Goal: Task Accomplishment & Management: Manage account settings

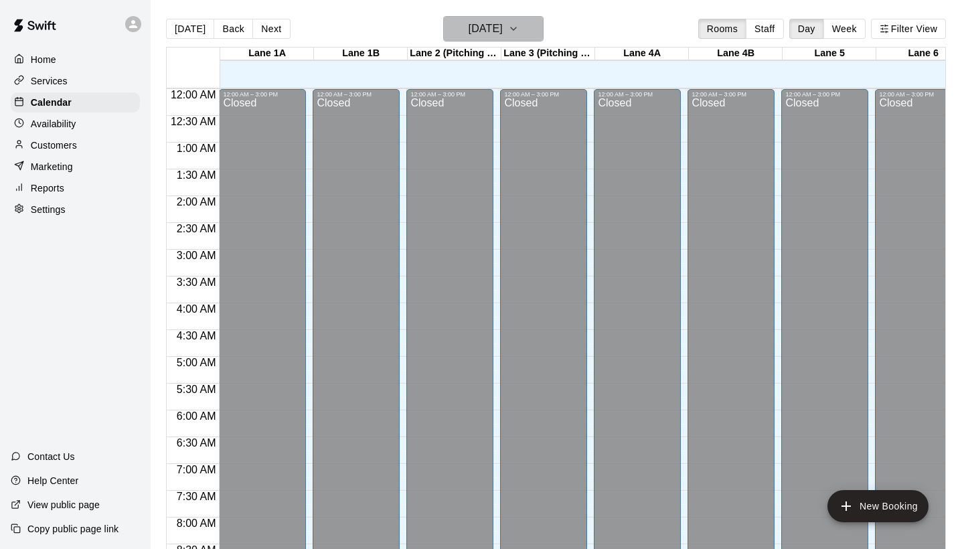
click at [523, 25] on button "[DATE]" at bounding box center [493, 28] width 100 height 25
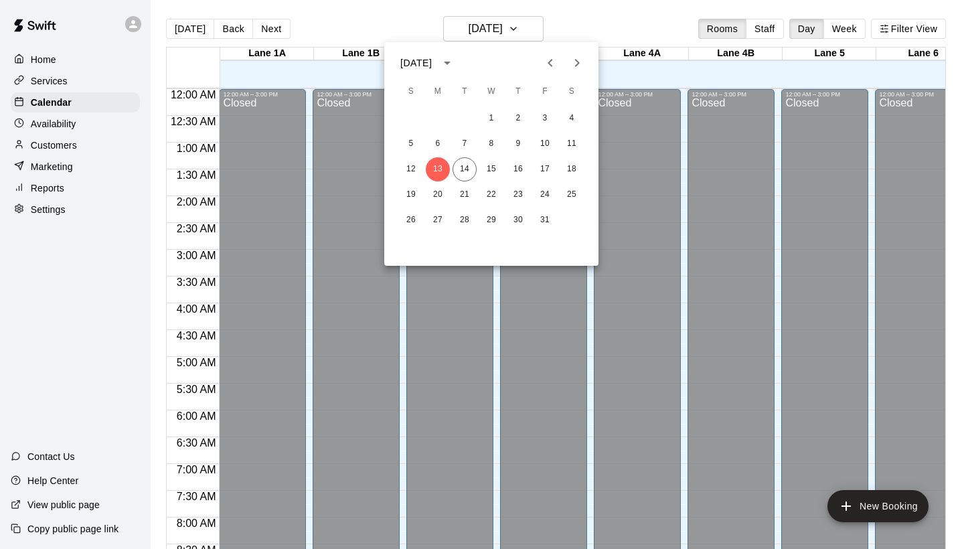
scroll to position [768, 2]
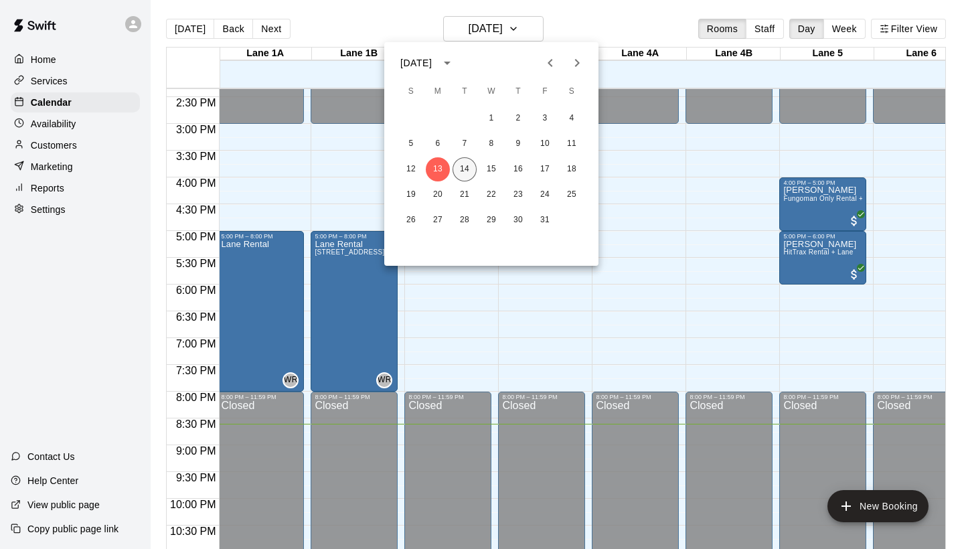
click at [468, 161] on button "14" at bounding box center [464, 169] width 24 height 24
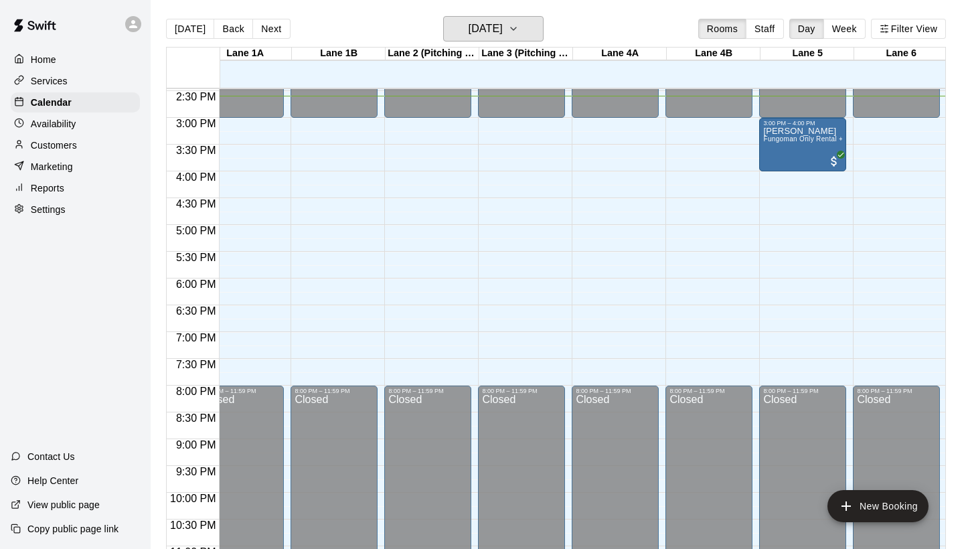
scroll to position [776, 22]
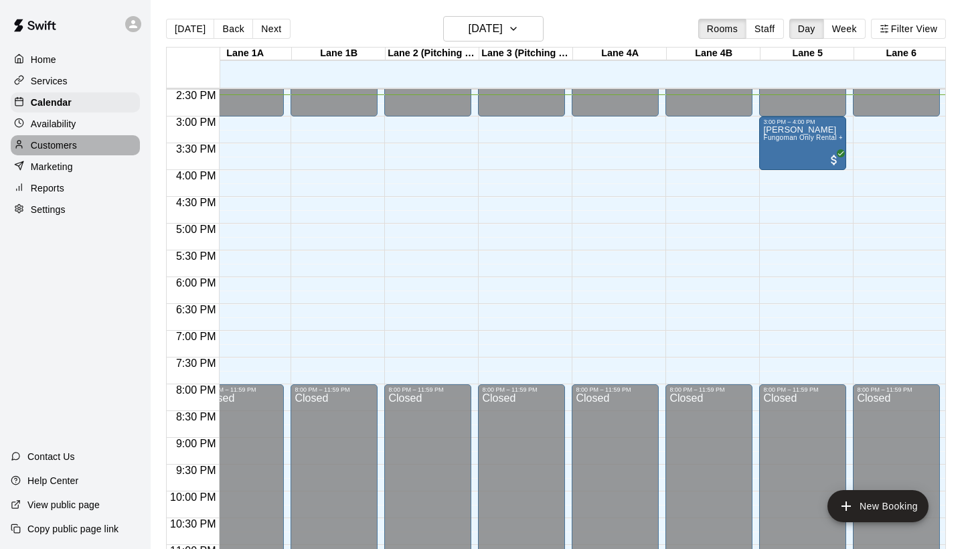
click at [107, 144] on div "Customers" at bounding box center [75, 145] width 129 height 20
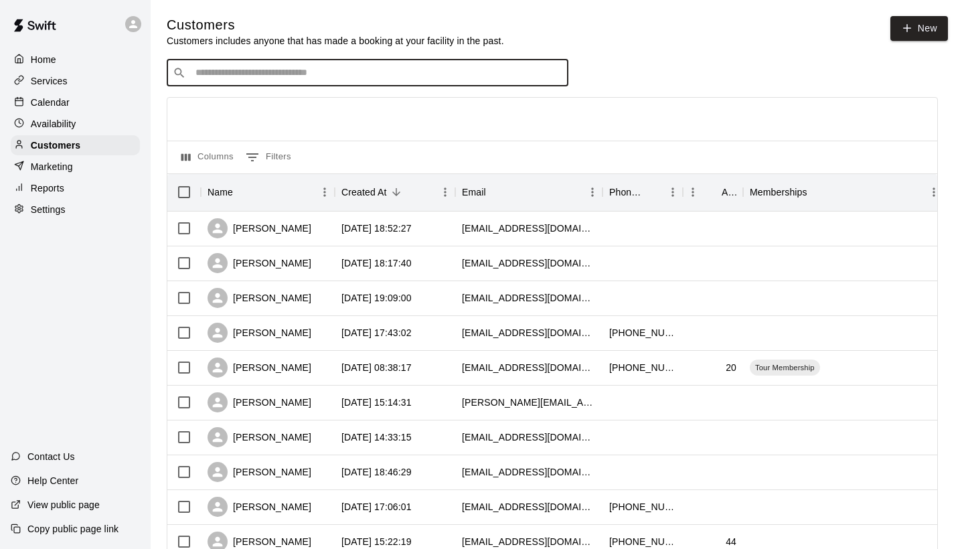
click at [386, 67] on input "Search customers by name or email" at bounding box center [376, 72] width 371 height 13
type input "****"
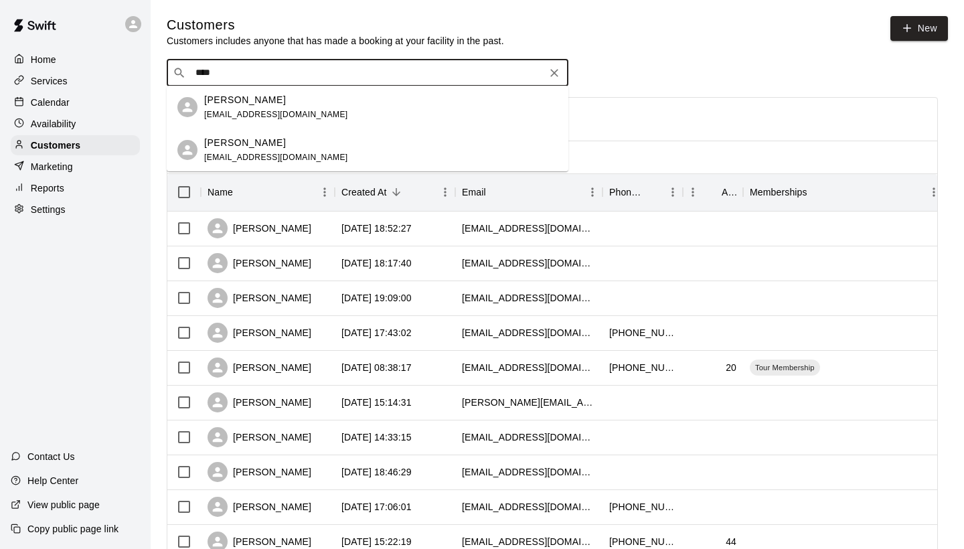
click at [305, 104] on div "[PERSON_NAME] [EMAIL_ADDRESS][DOMAIN_NAME]" at bounding box center [380, 107] width 353 height 29
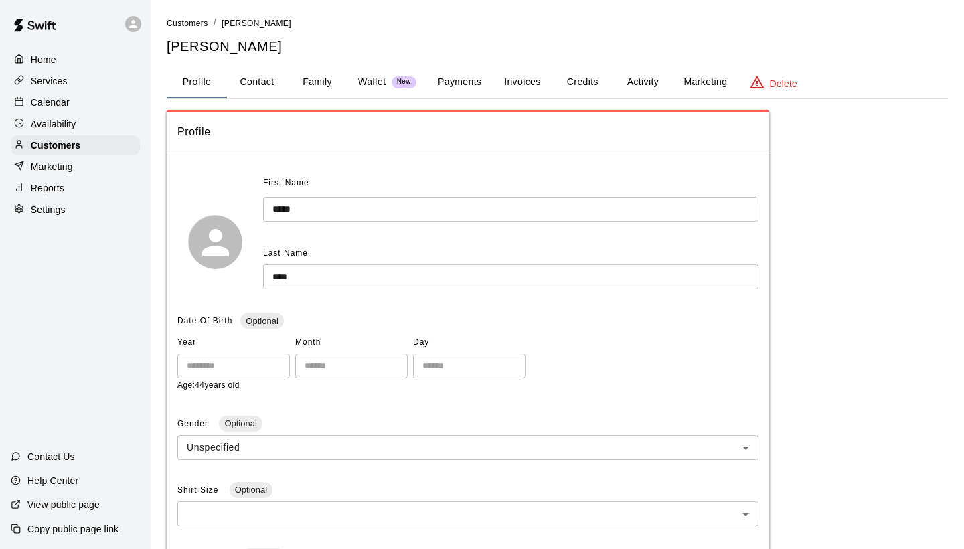
click at [458, 88] on button "Payments" at bounding box center [459, 82] width 65 height 32
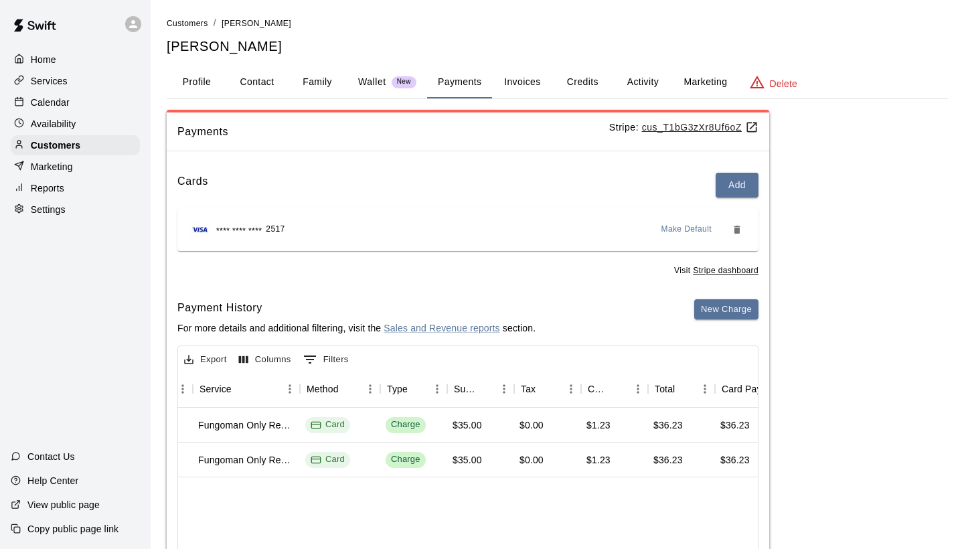
scroll to position [0, 293]
click at [97, 102] on div "Calendar" at bounding box center [75, 102] width 129 height 20
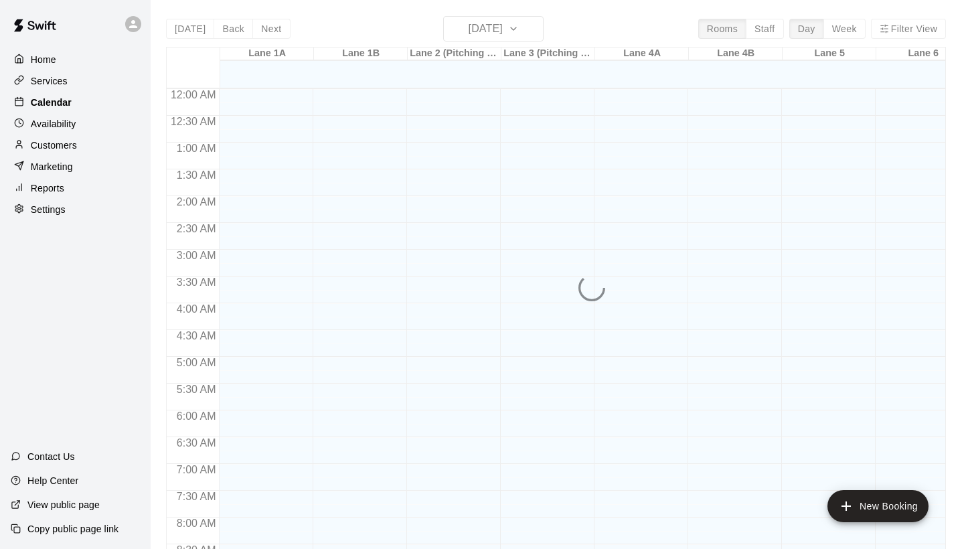
scroll to position [770, 0]
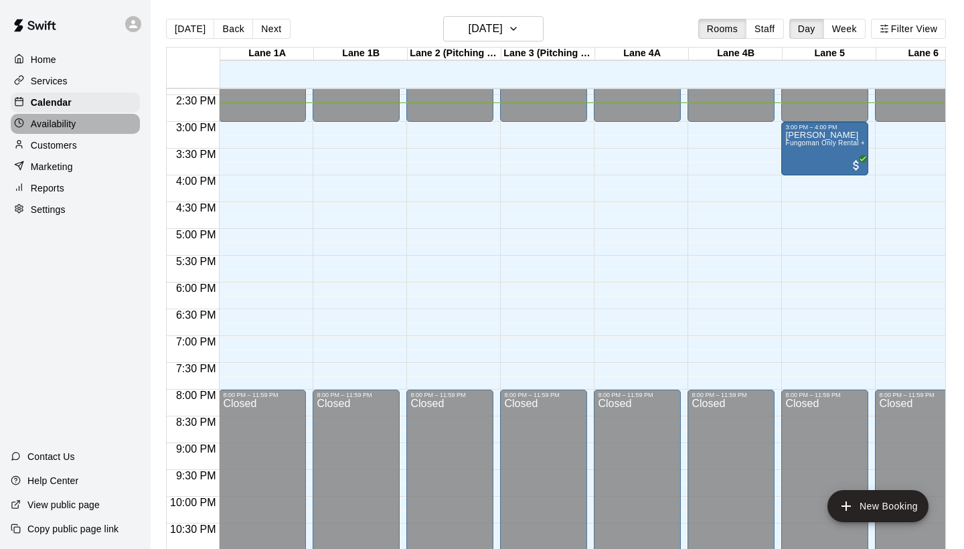
click at [50, 117] on p "Availability" at bounding box center [54, 123] width 46 height 13
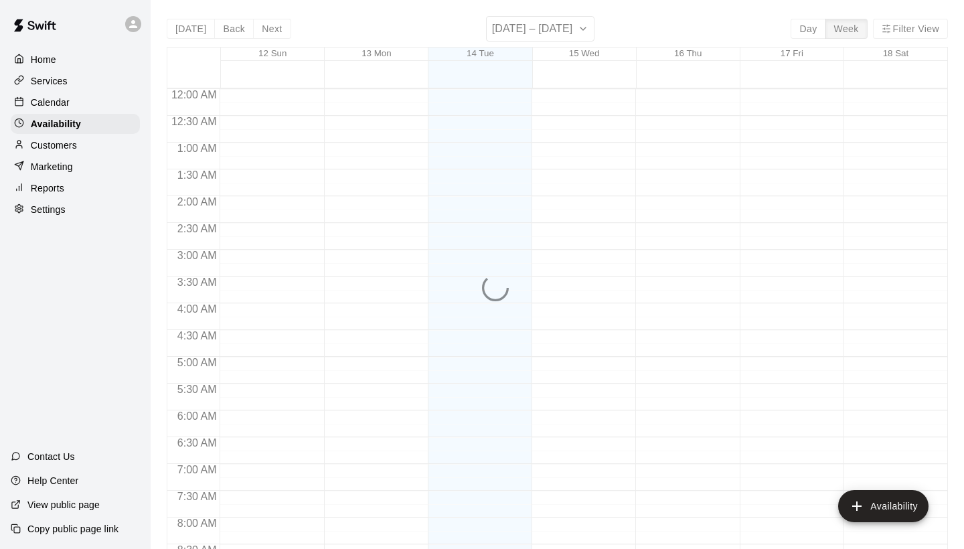
scroll to position [786, 0]
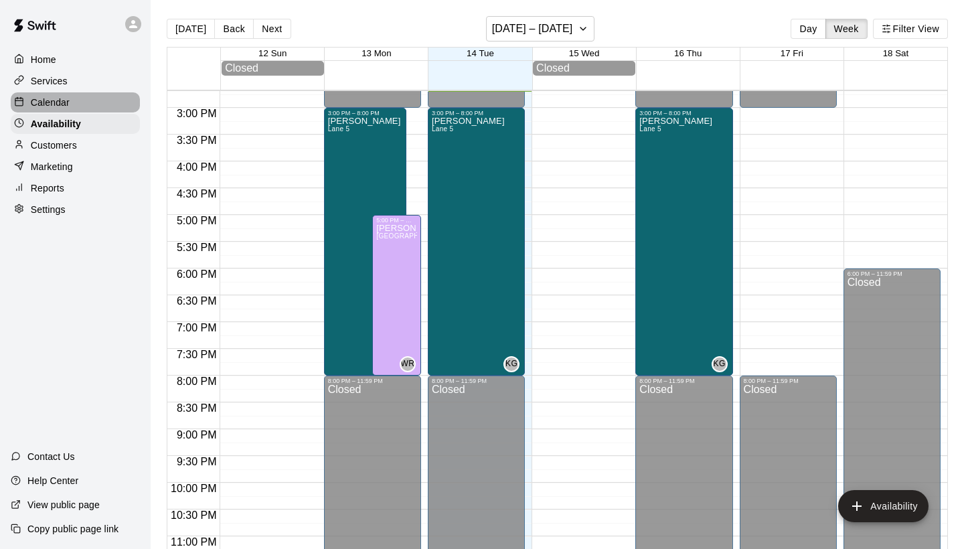
click at [70, 99] on div "Calendar" at bounding box center [75, 102] width 129 height 20
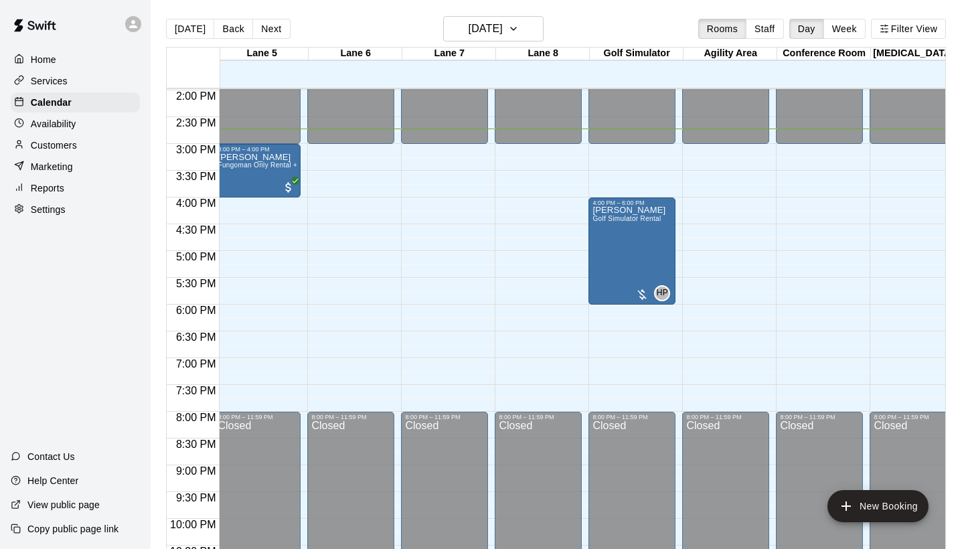
scroll to position [741, 567]
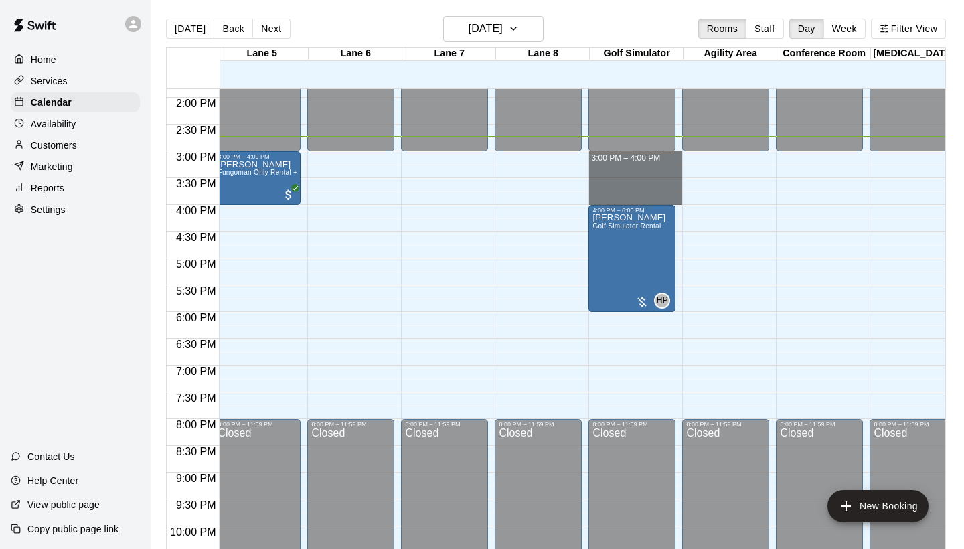
drag, startPoint x: 594, startPoint y: 159, endPoint x: 608, endPoint y: 193, distance: 37.3
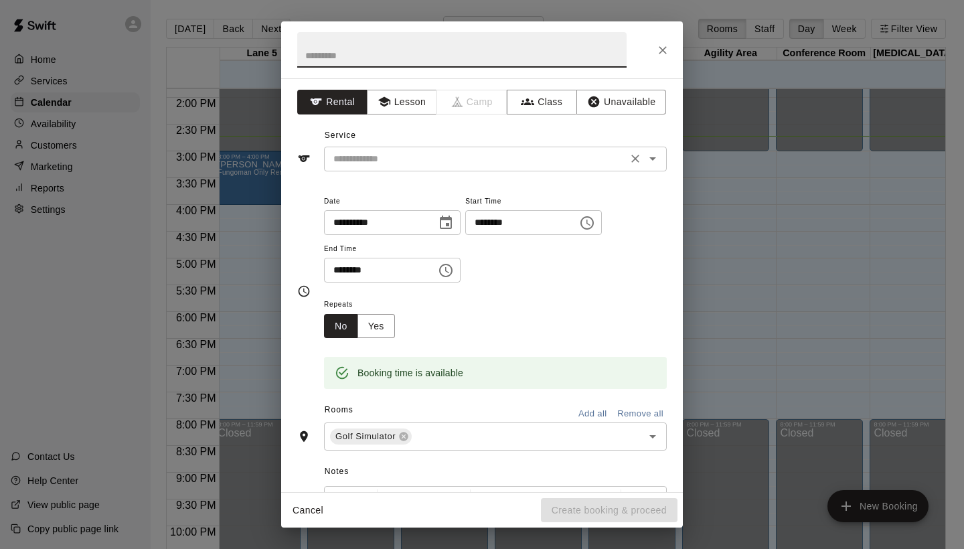
click at [469, 163] on input "text" at bounding box center [475, 159] width 295 height 17
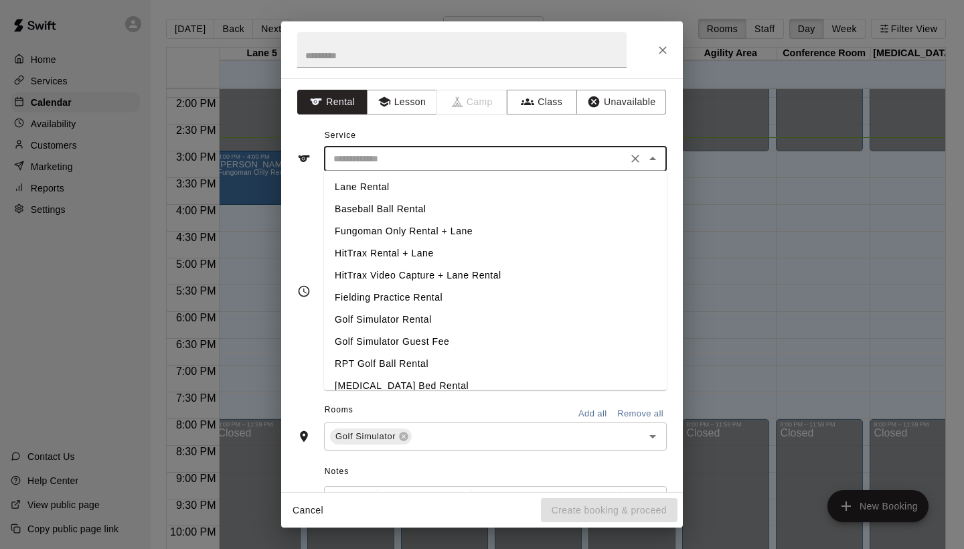
click at [407, 315] on li "Golf Simulator Rental" at bounding box center [495, 319] width 343 height 22
type input "**********"
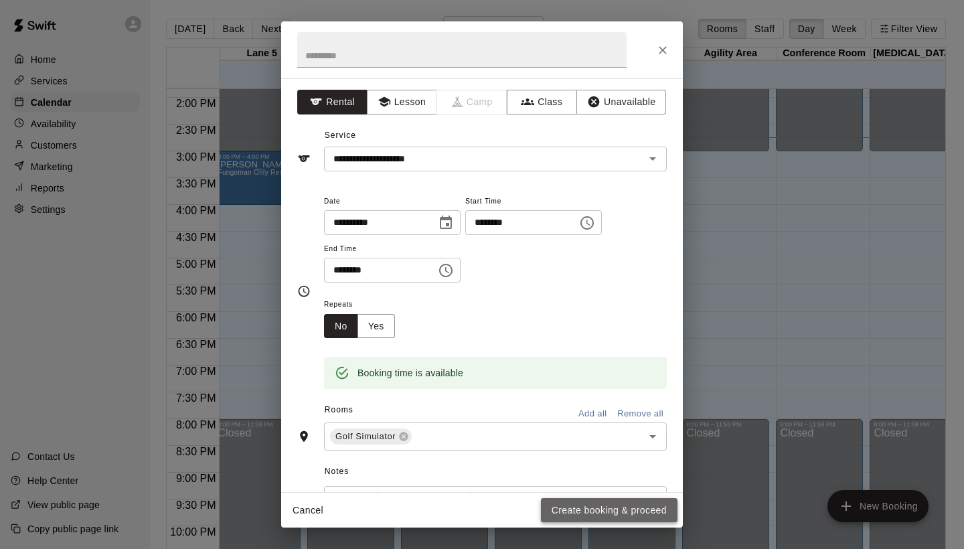
click at [585, 506] on button "Create booking & proceed" at bounding box center [609, 510] width 137 height 25
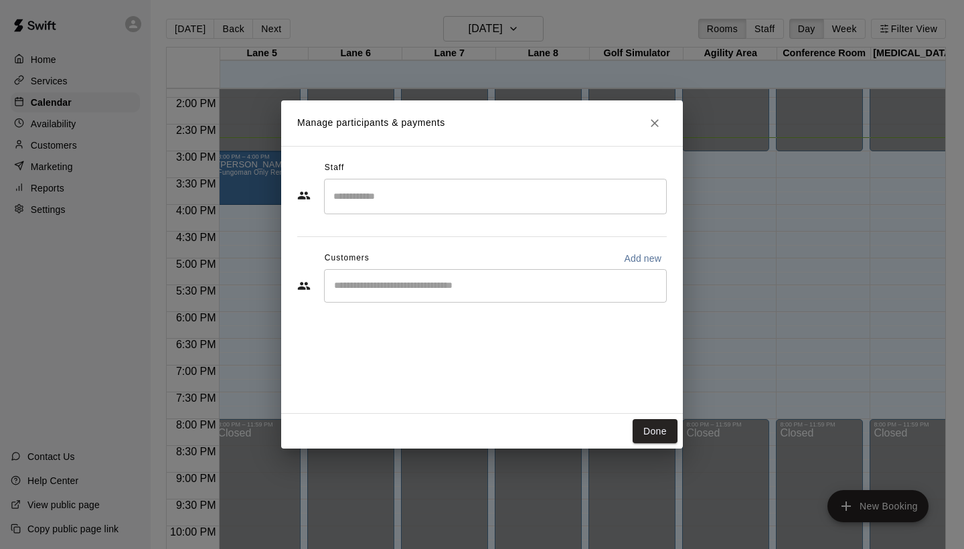
click at [436, 289] on input "Start typing to search customers..." at bounding box center [495, 285] width 331 height 13
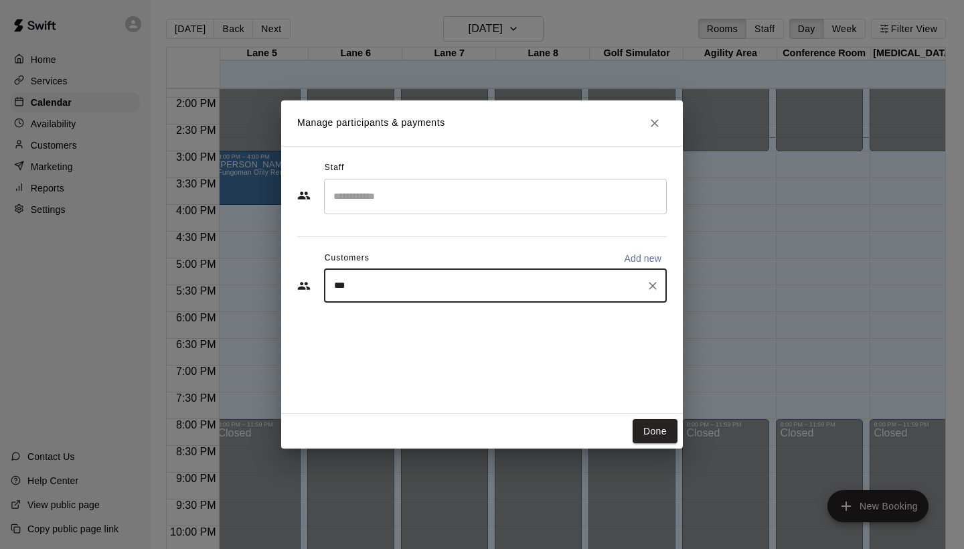
type input "****"
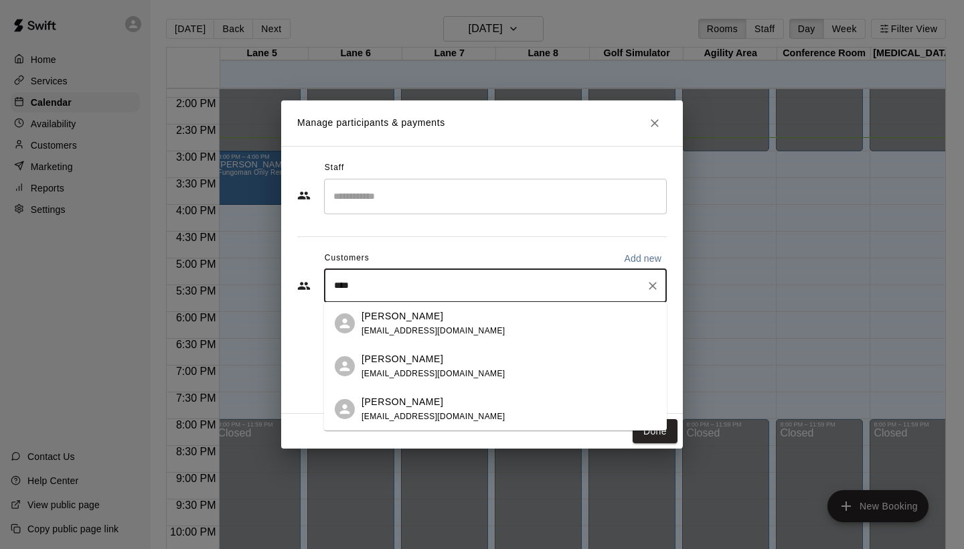
click at [493, 378] on div "[PERSON_NAME] [EMAIL_ADDRESS][DOMAIN_NAME]" at bounding box center [508, 366] width 294 height 29
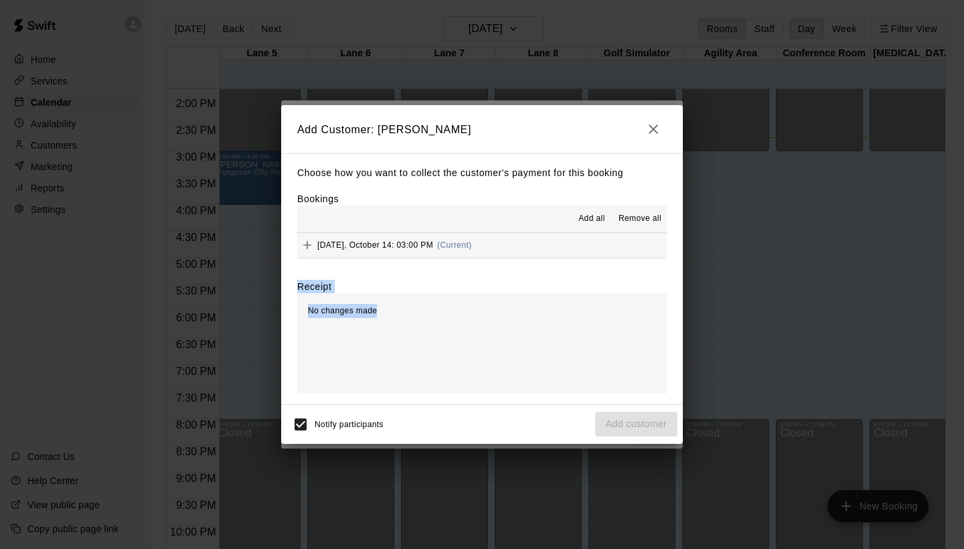
drag, startPoint x: 511, startPoint y: 329, endPoint x: 539, endPoint y: 243, distance: 90.1
click at [539, 242] on div "Choose how you want to collect the customer's payment for this booking Bookings…" at bounding box center [481, 278] width 401 height 251
click at [539, 243] on button "[DATE], October 14: 03:00 PM (Current)" at bounding box center [481, 245] width 369 height 25
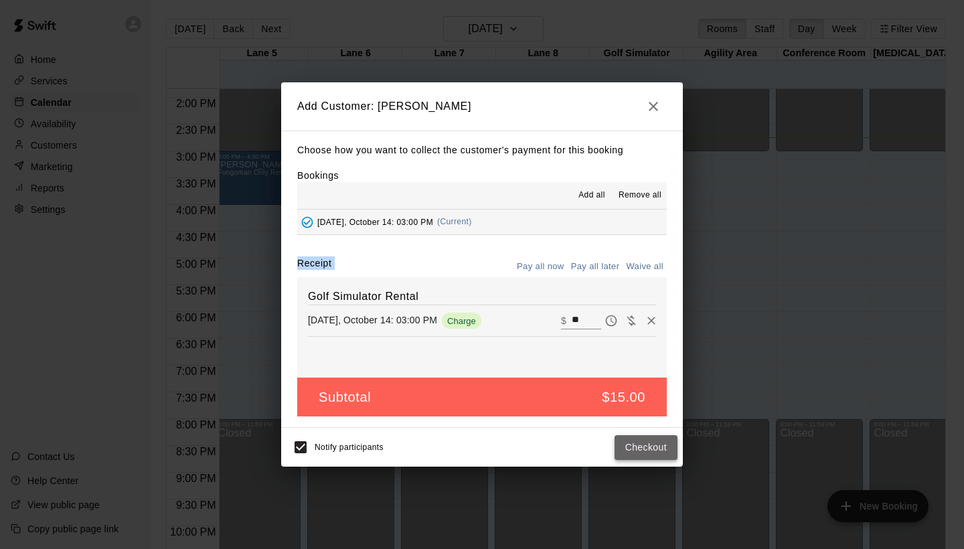
click at [635, 448] on button "Checkout" at bounding box center [645, 447] width 63 height 25
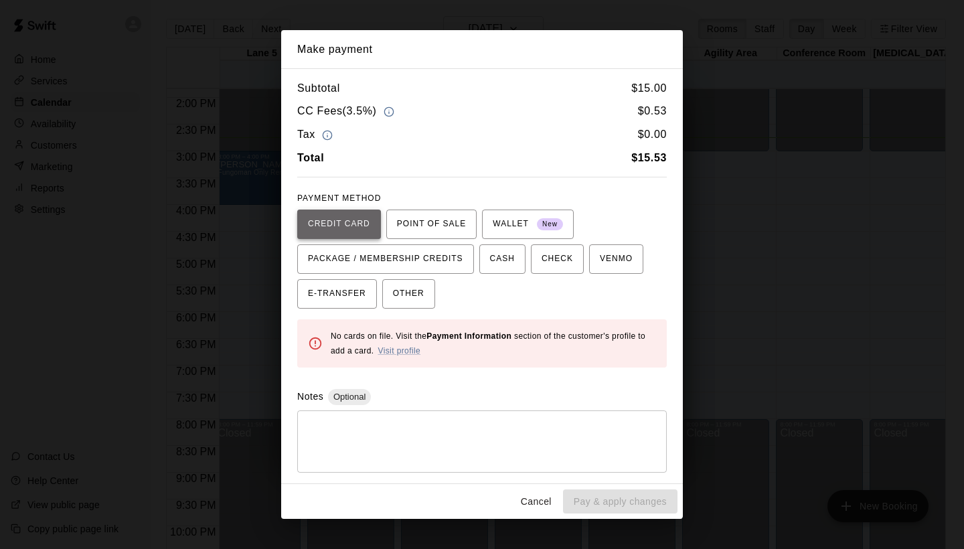
click at [357, 223] on span "CREDIT CARD" at bounding box center [339, 223] width 62 height 21
click at [746, 208] on div "Make payment Subtotal $ 15.00 CC Fees ( 3.5% ) $ 0.53 Tax $ 0.00 Total $ 15.53 …" at bounding box center [482, 274] width 964 height 549
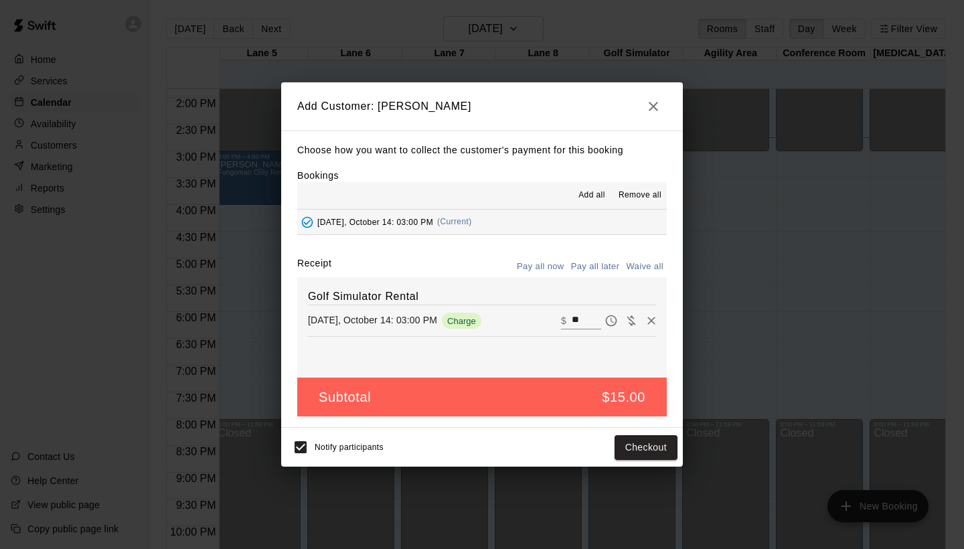
click at [652, 111] on icon "button" at bounding box center [653, 106] width 16 height 16
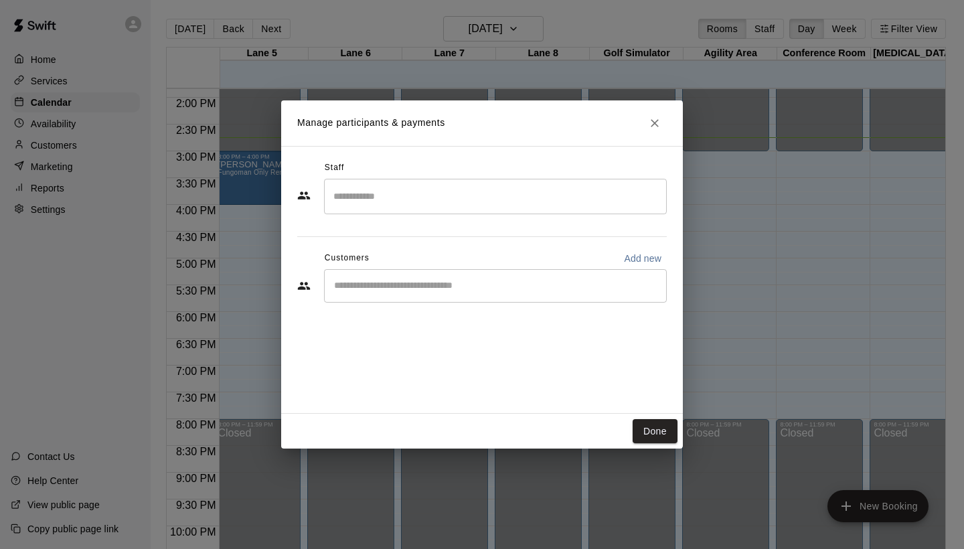
click at [84, 120] on div "Manage participants & payments Staff ​ Customers Add new ​ Done" at bounding box center [482, 274] width 964 height 549
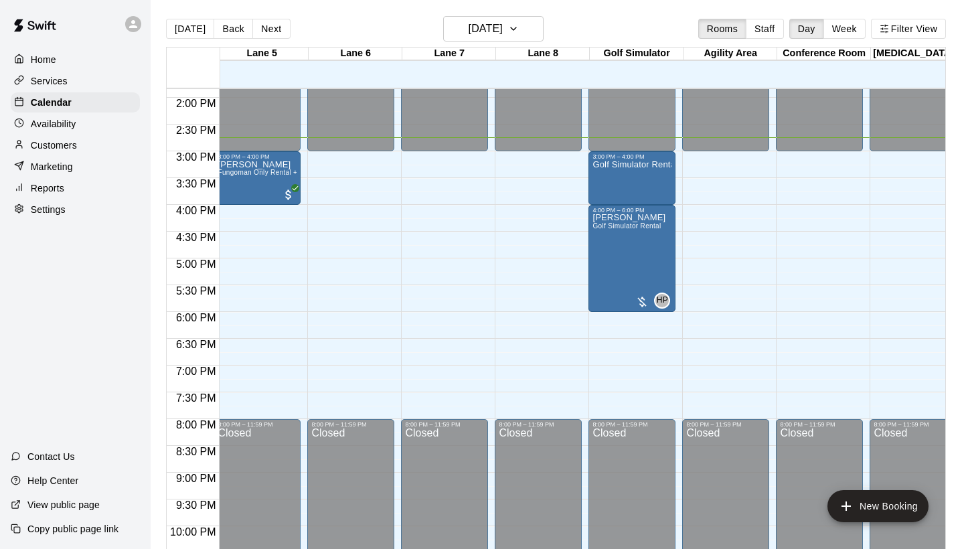
click at [80, 143] on div "Customers" at bounding box center [75, 145] width 129 height 20
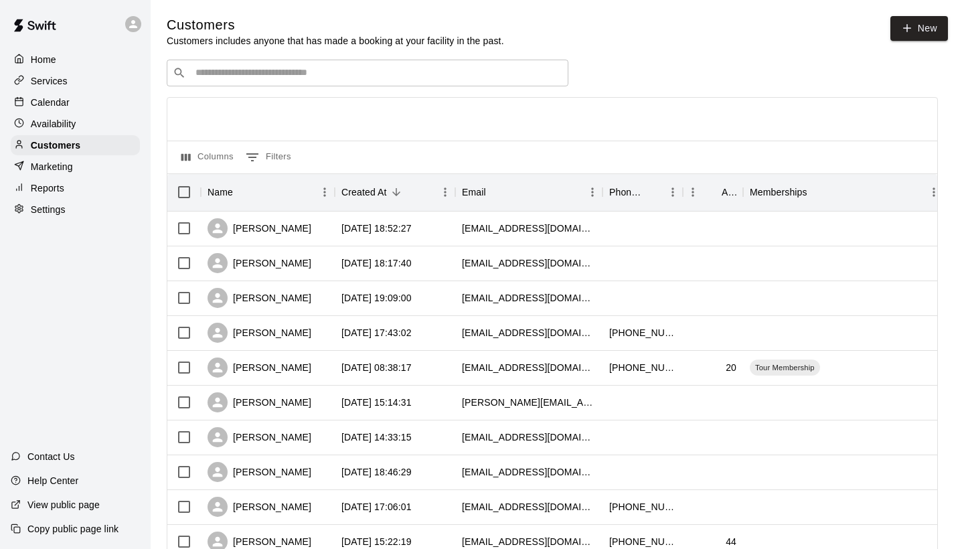
click at [346, 74] on input "Search customers by name or email" at bounding box center [376, 72] width 371 height 13
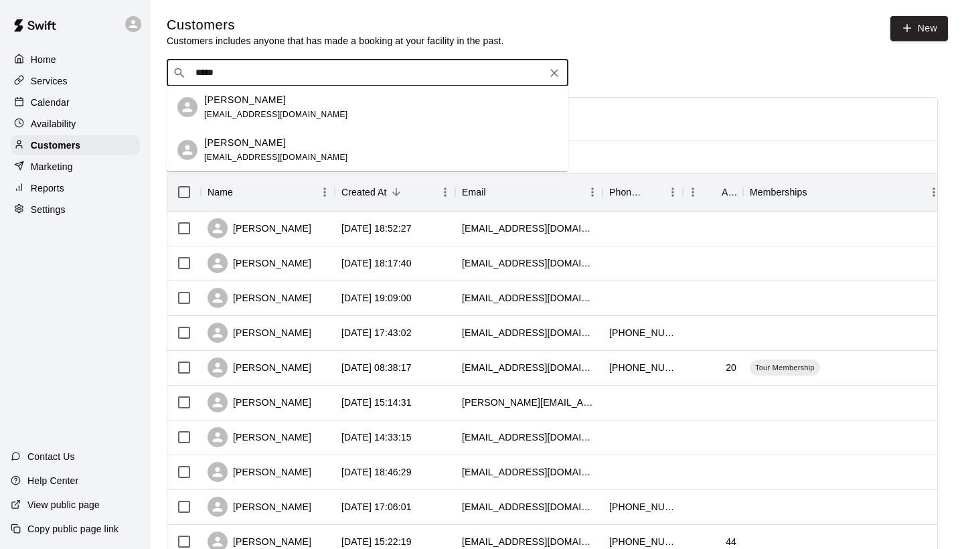
type input "******"
click at [302, 114] on div "[PERSON_NAME] [EMAIL_ADDRESS][DOMAIN_NAME]" at bounding box center [380, 107] width 353 height 29
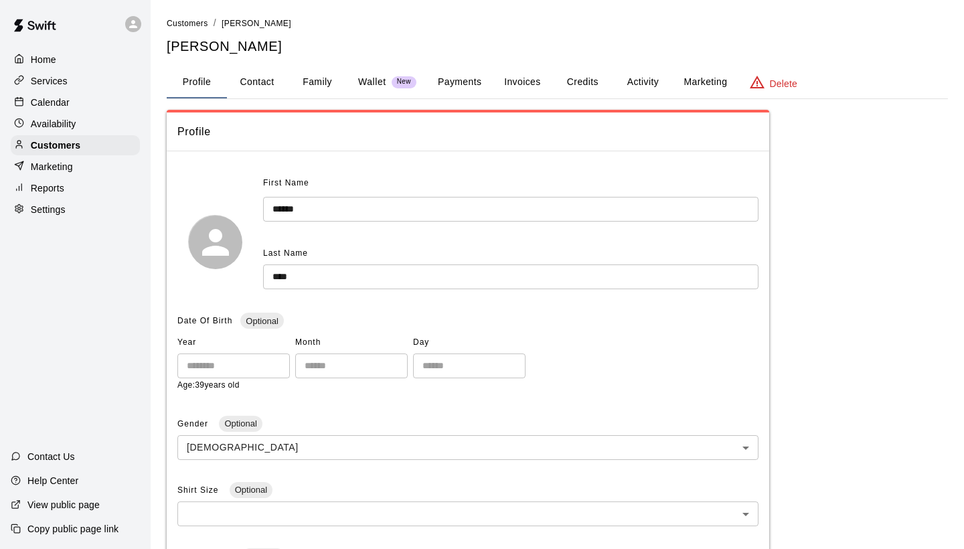
click at [471, 84] on button "Payments" at bounding box center [459, 82] width 65 height 32
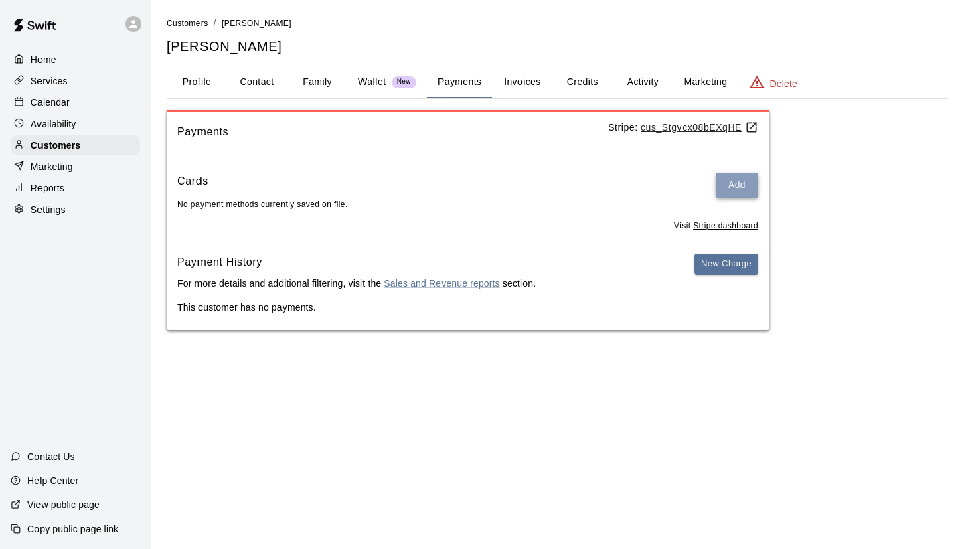
click at [729, 179] on button "Add" at bounding box center [736, 185] width 43 height 25
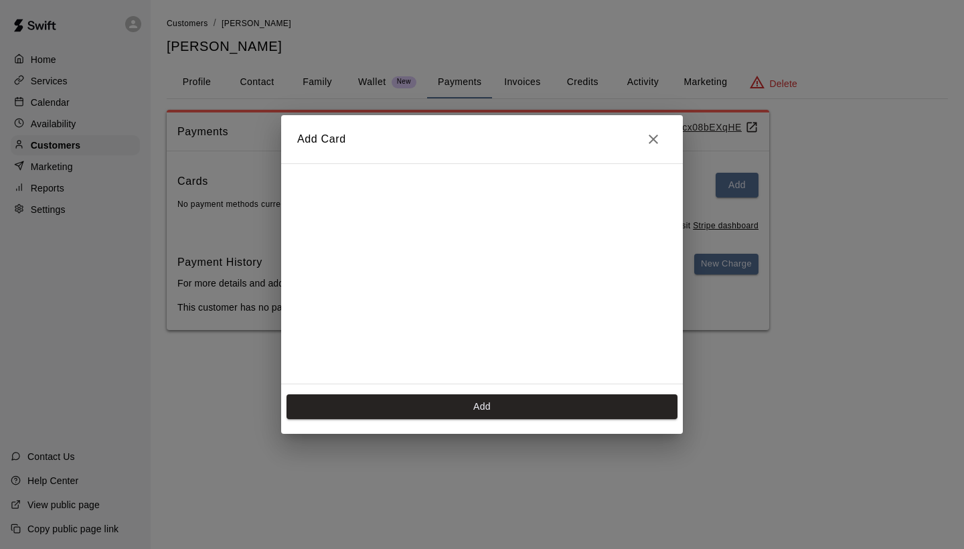
scroll to position [214, 0]
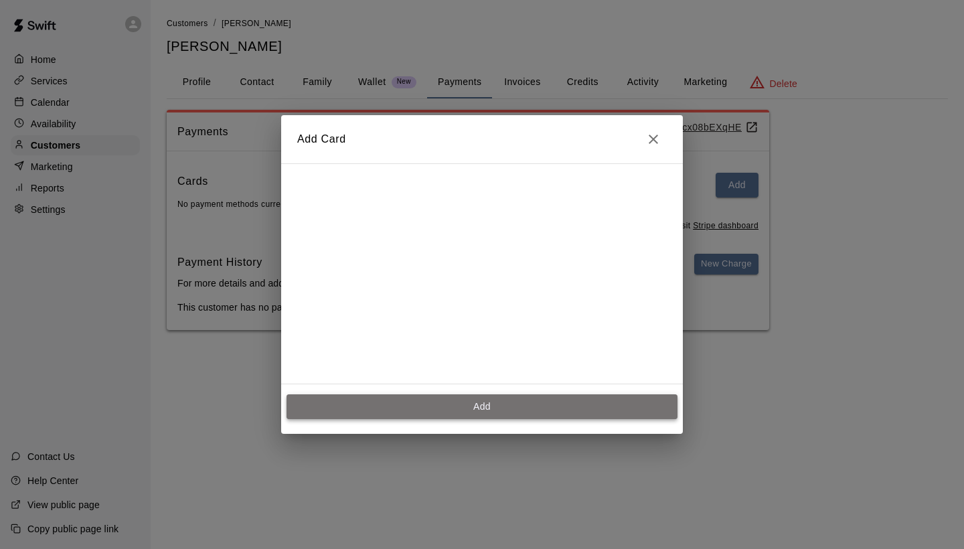
click at [454, 401] on button "Add" at bounding box center [481, 406] width 391 height 25
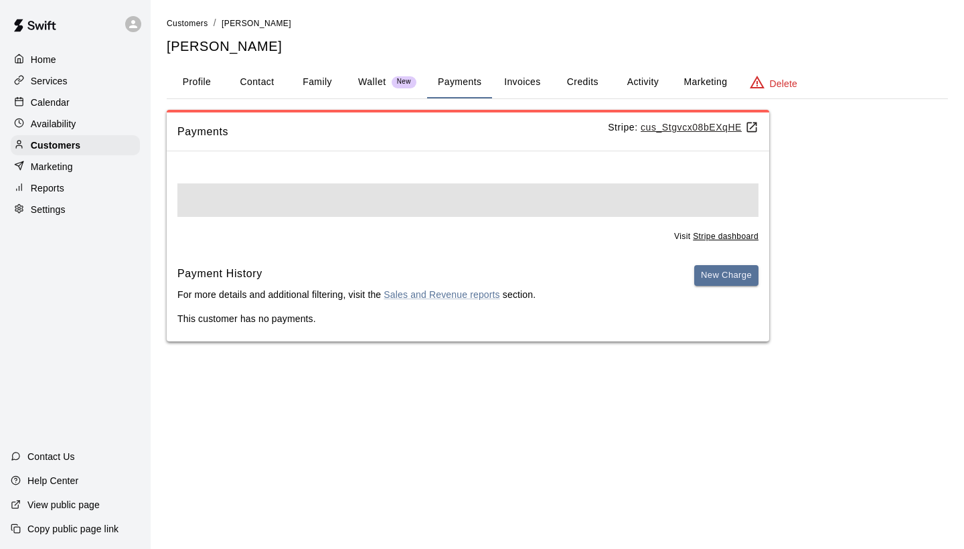
scroll to position [0, 0]
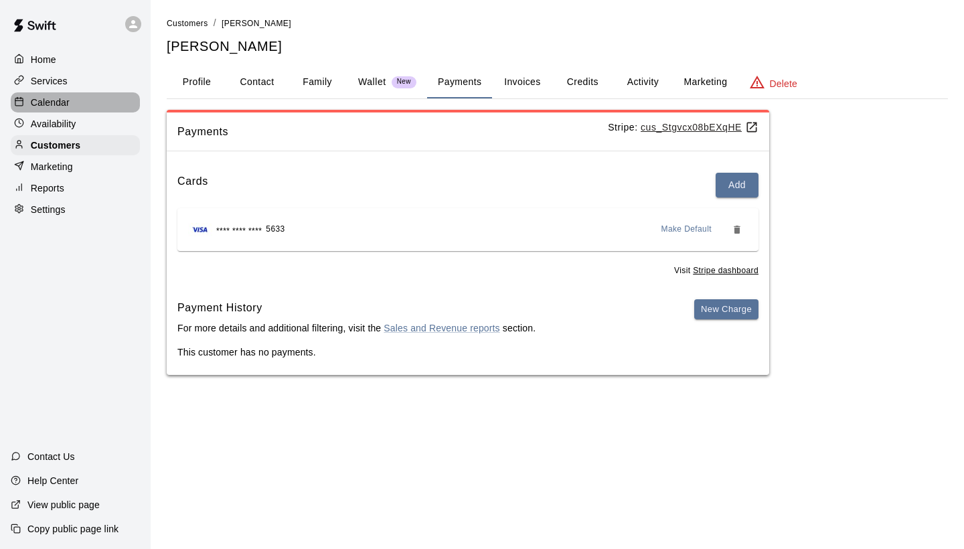
click at [104, 107] on div "Calendar" at bounding box center [75, 102] width 129 height 20
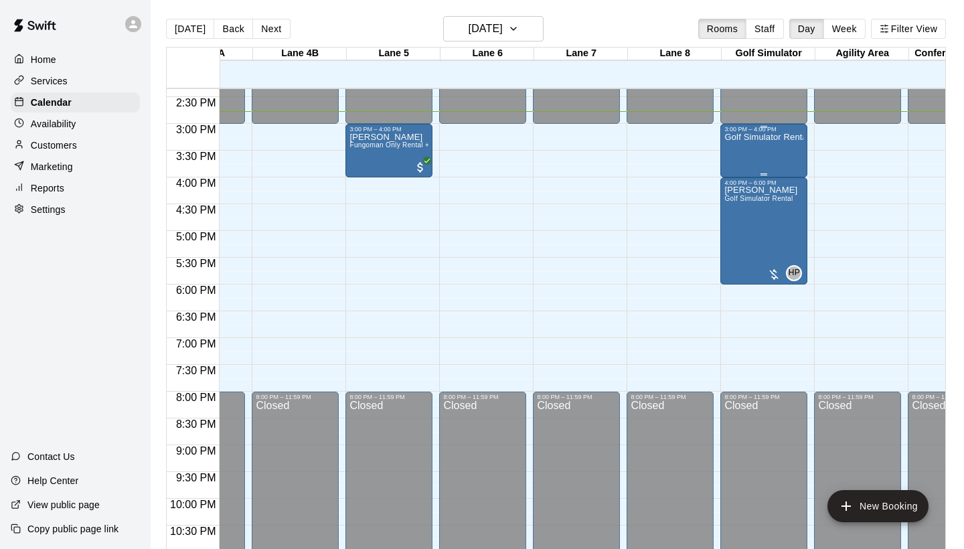
click at [782, 137] on p "Golf Simulator Rental" at bounding box center [763, 137] width 79 height 0
click at [733, 182] on img "edit" at bounding box center [738, 183] width 15 height 15
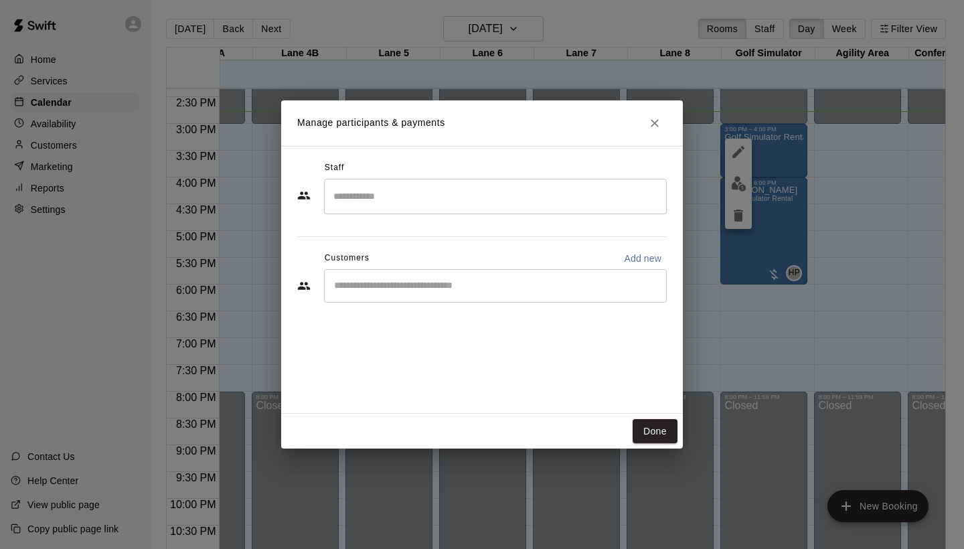
click at [467, 282] on input "Start typing to search customers..." at bounding box center [495, 285] width 331 height 13
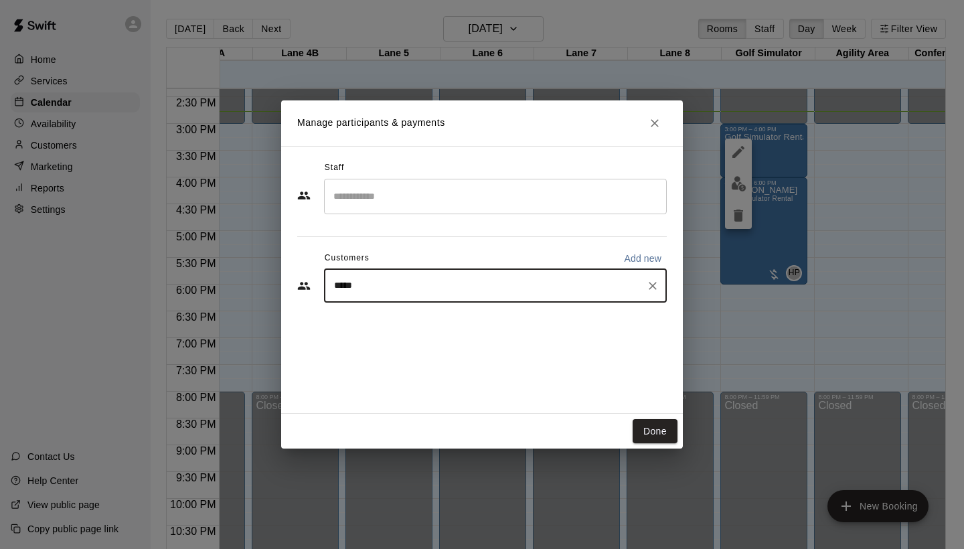
type input "******"
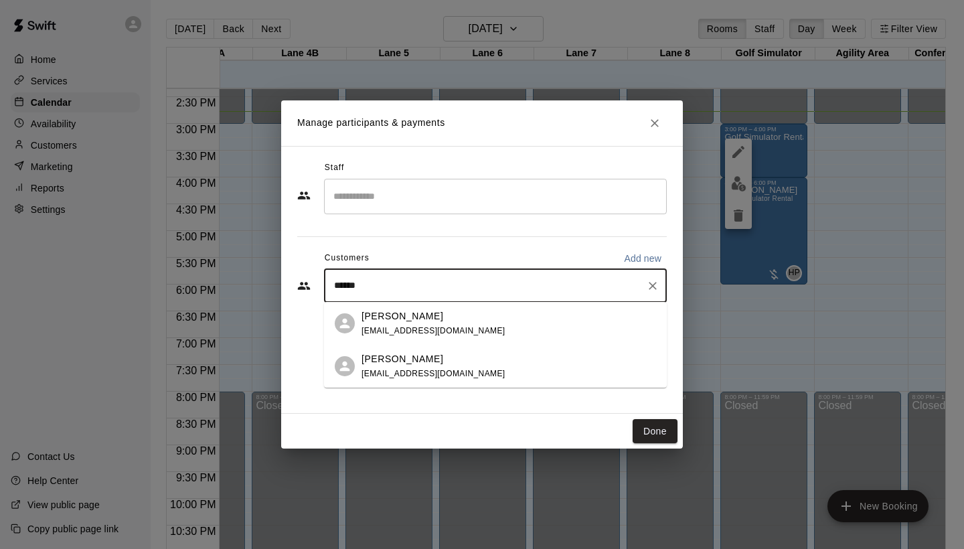
click at [435, 325] on div "[PERSON_NAME] [EMAIL_ADDRESS][DOMAIN_NAME]" at bounding box center [433, 323] width 144 height 29
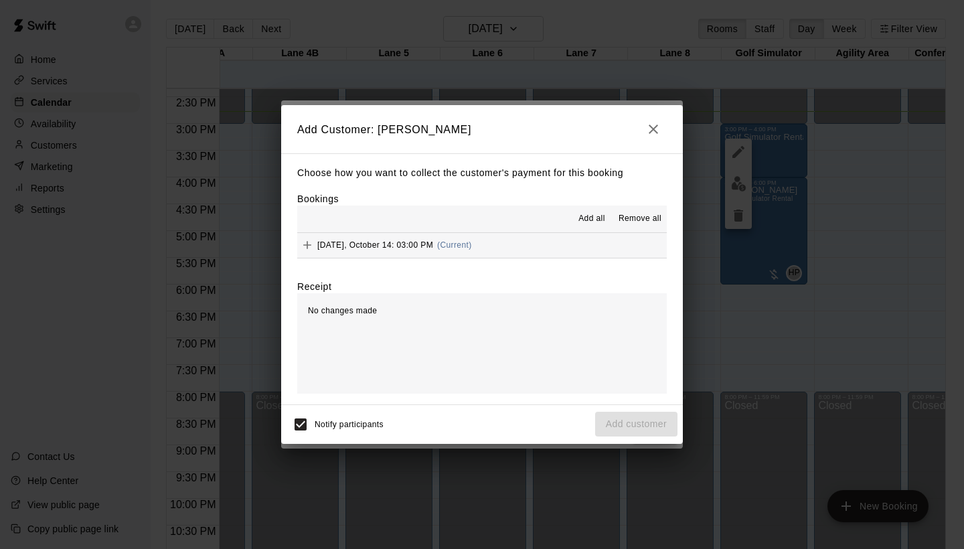
click at [472, 243] on span "(Current)" at bounding box center [454, 244] width 35 height 9
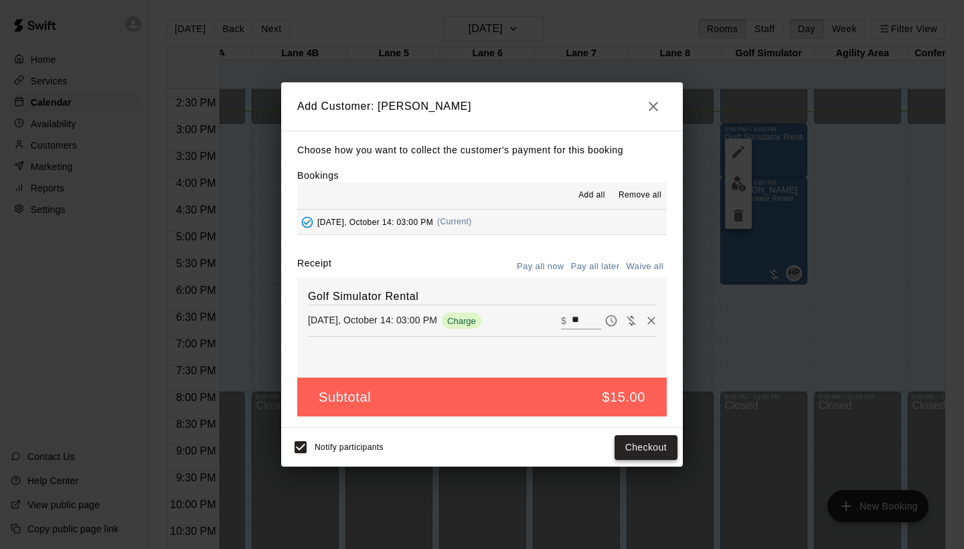
click at [642, 446] on button "Checkout" at bounding box center [645, 447] width 63 height 25
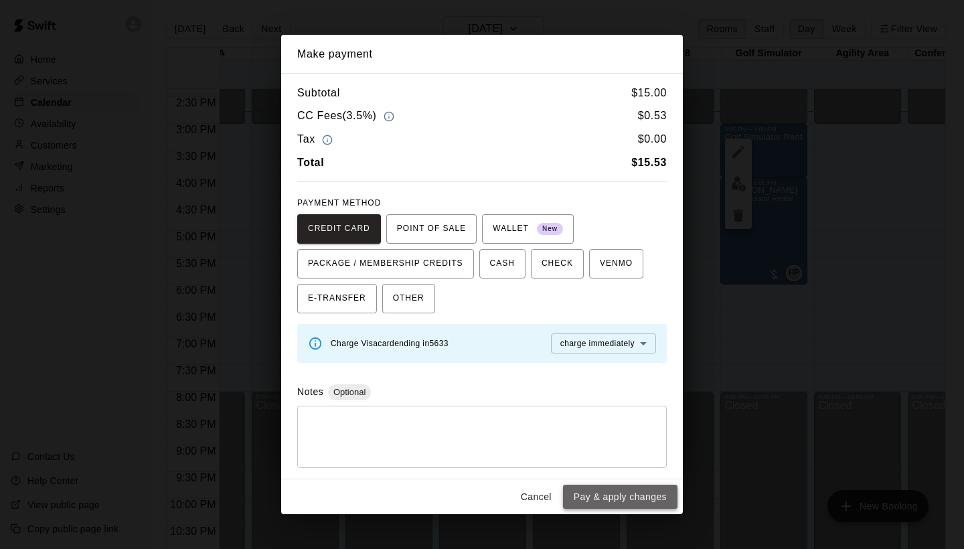
click at [600, 489] on button "Pay & apply changes" at bounding box center [620, 496] width 114 height 25
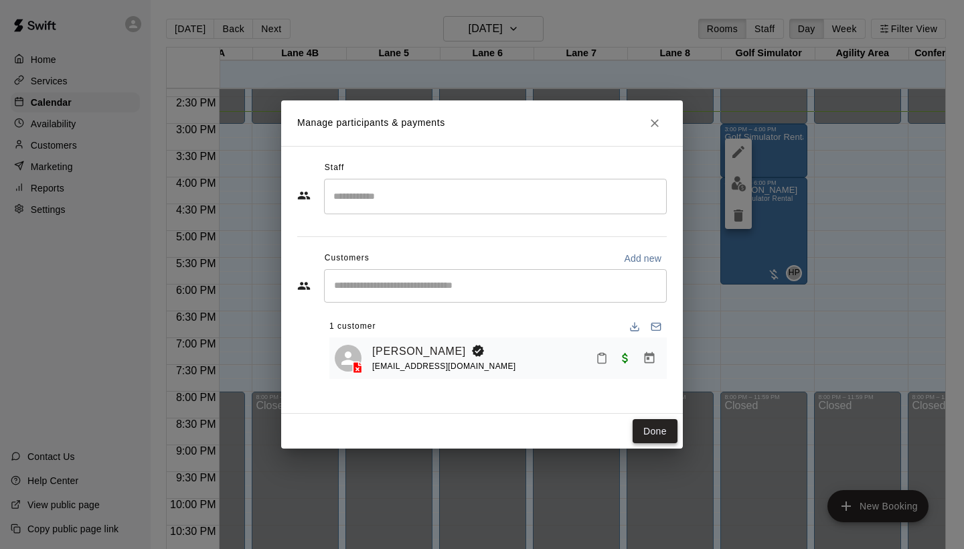
click at [641, 424] on button "Done" at bounding box center [654, 431] width 45 height 25
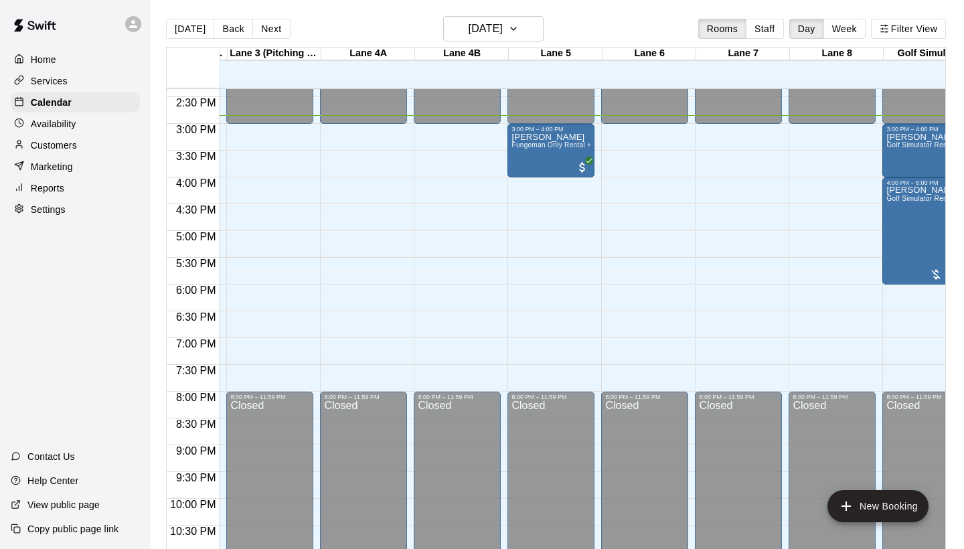
scroll to position [0, 272]
click at [566, 157] on div "[PERSON_NAME] Fungoman Only Rental + Lane" at bounding box center [552, 406] width 79 height 549
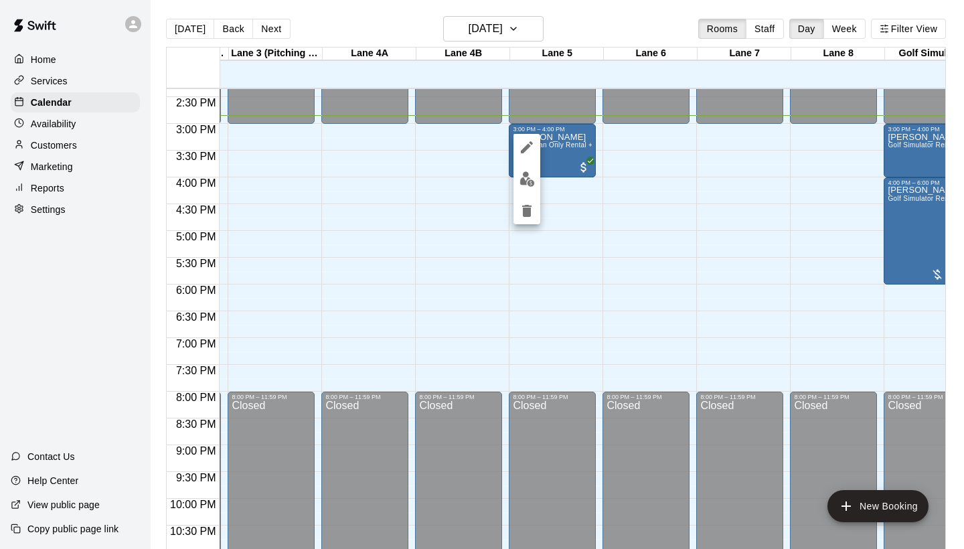
click at [529, 150] on icon "edit" at bounding box center [527, 147] width 16 height 16
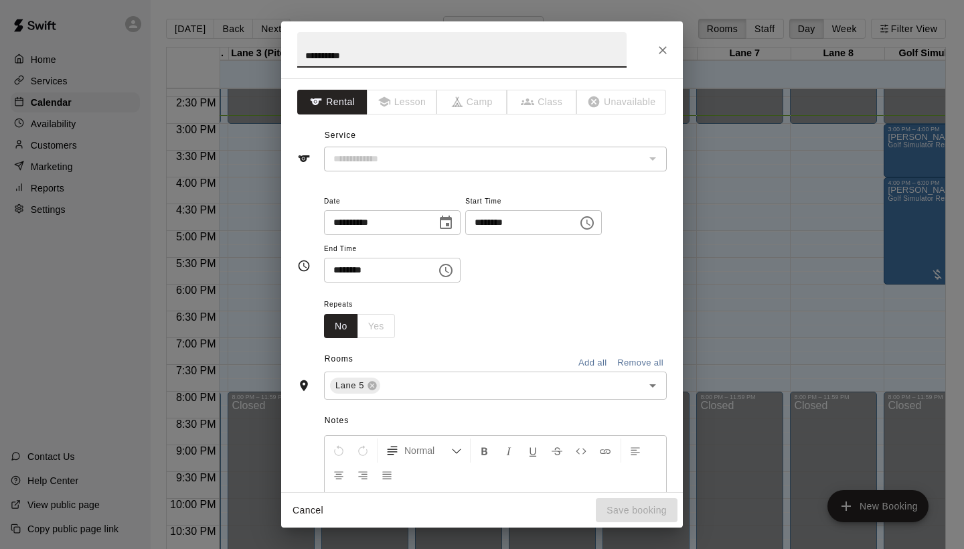
type input "**********"
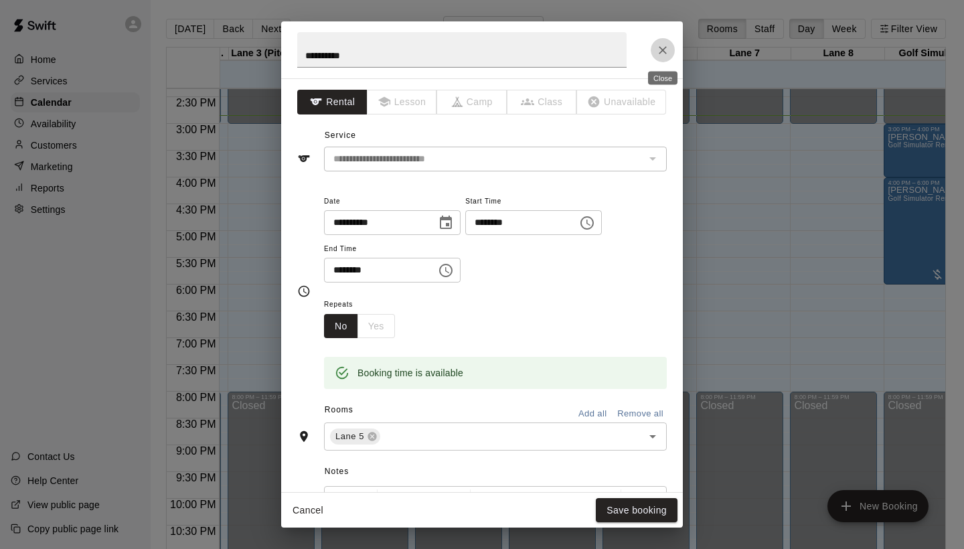
click at [656, 57] on button "Close" at bounding box center [662, 50] width 24 height 24
